Goal: Information Seeking & Learning: Stay updated

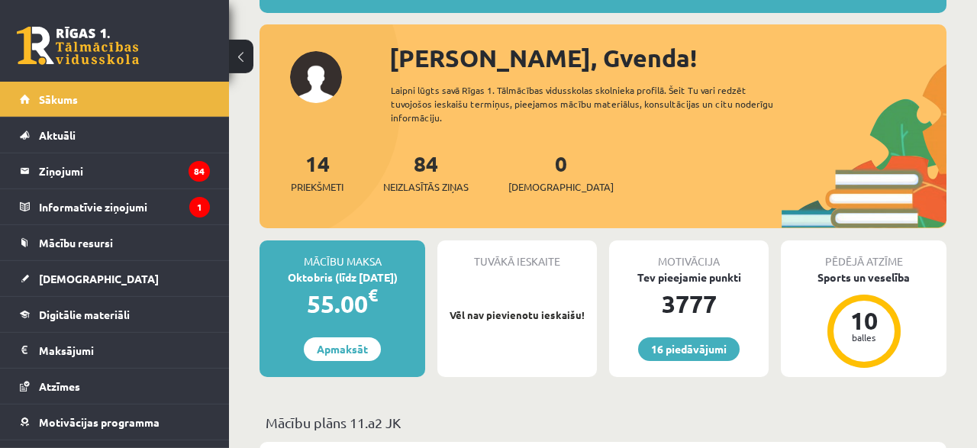
scroll to position [159, 0]
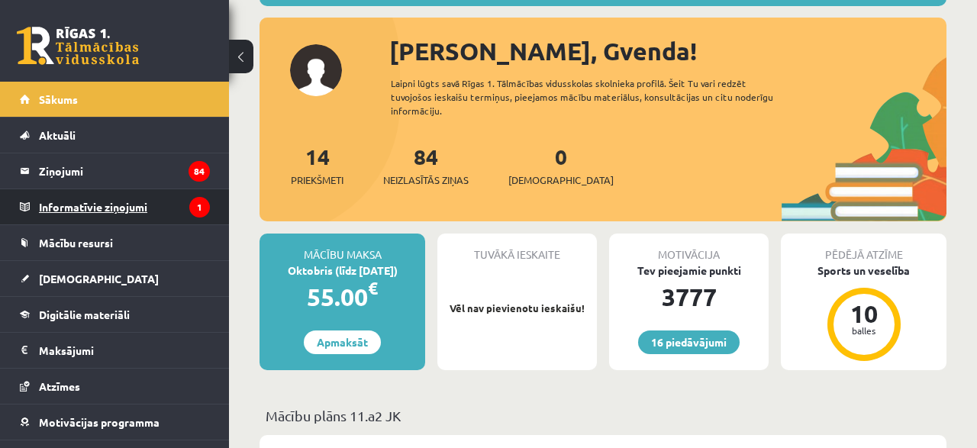
click at [109, 204] on legend "Informatīvie ziņojumi 1" at bounding box center [124, 206] width 171 height 35
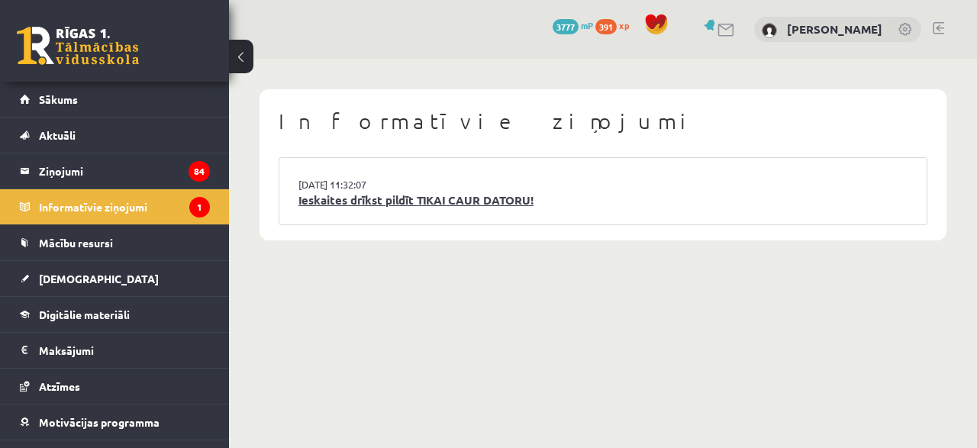
click at [386, 198] on link "Ieskaites drīkst pildīt TIKAI CAUR DATORU!" at bounding box center [602, 201] width 609 height 18
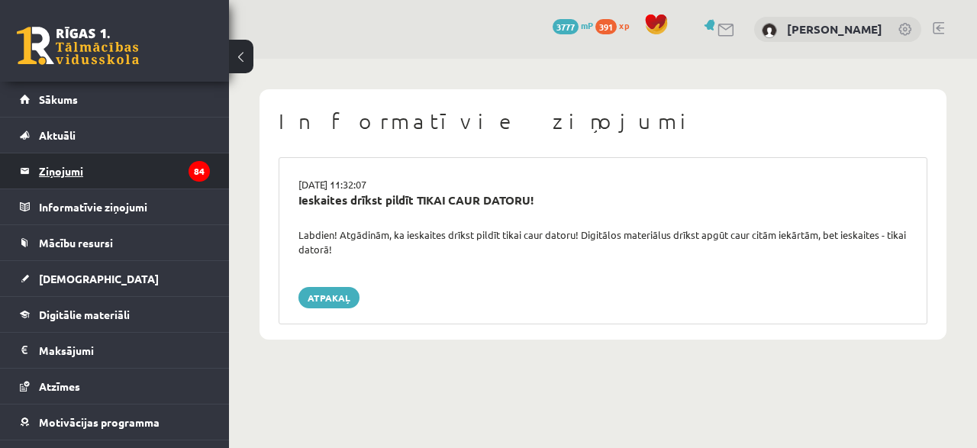
click at [121, 168] on legend "Ziņojumi 84" at bounding box center [124, 170] width 171 height 35
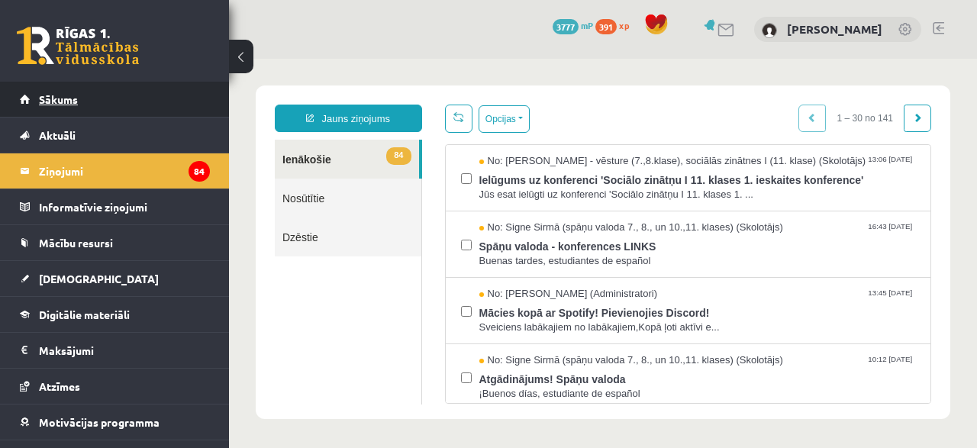
click at [121, 92] on link "Sākums" at bounding box center [115, 99] width 190 height 35
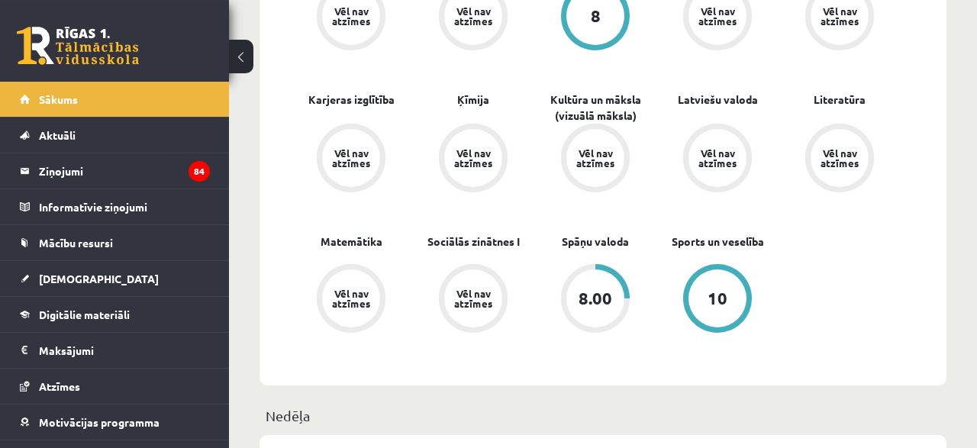
scroll to position [635, 0]
